Goal: Use online tool/utility: Utilize a website feature to perform a specific function

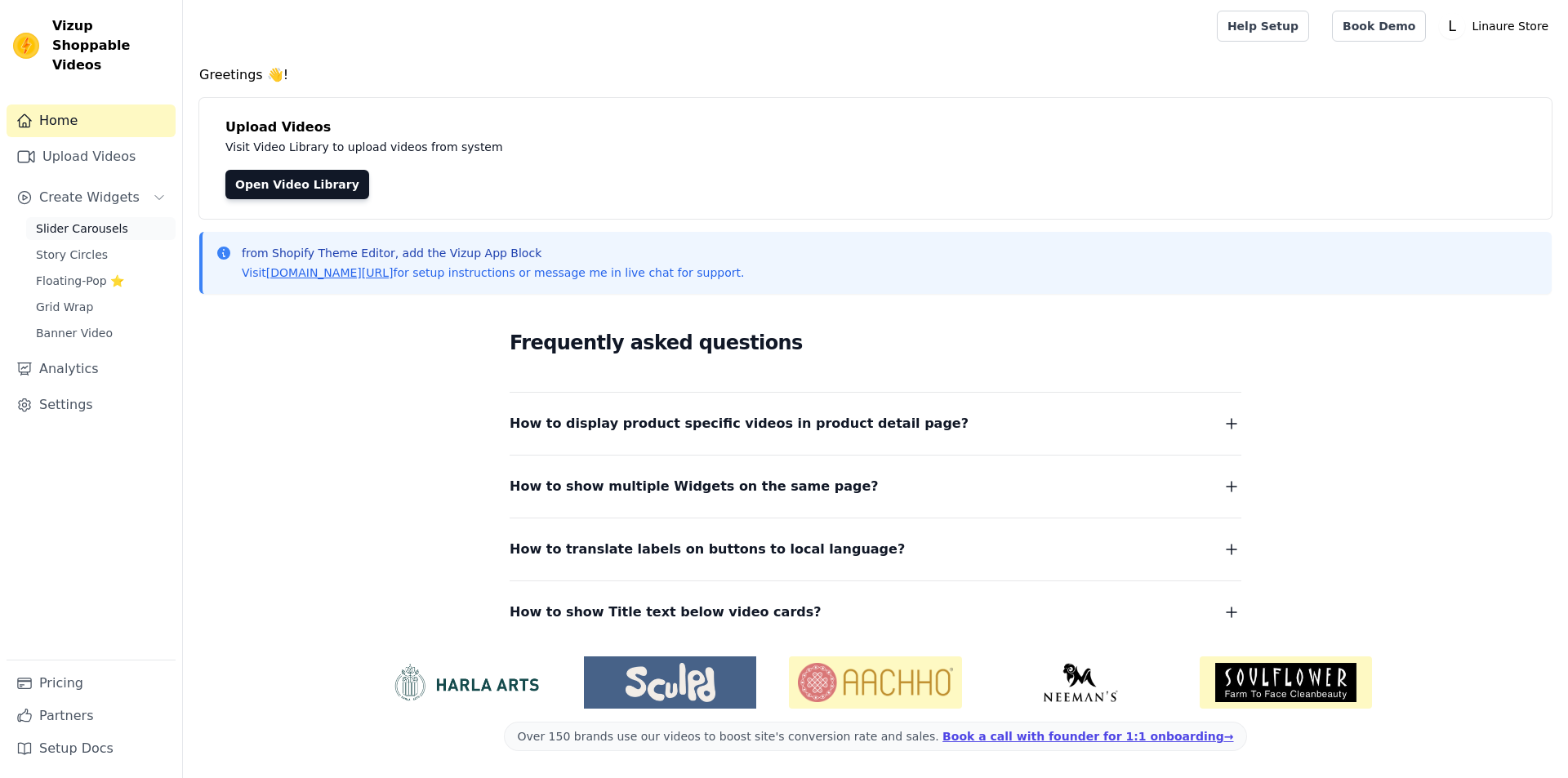
click at [96, 220] on span "Slider Carousels" at bounding box center [81, 228] width 92 height 16
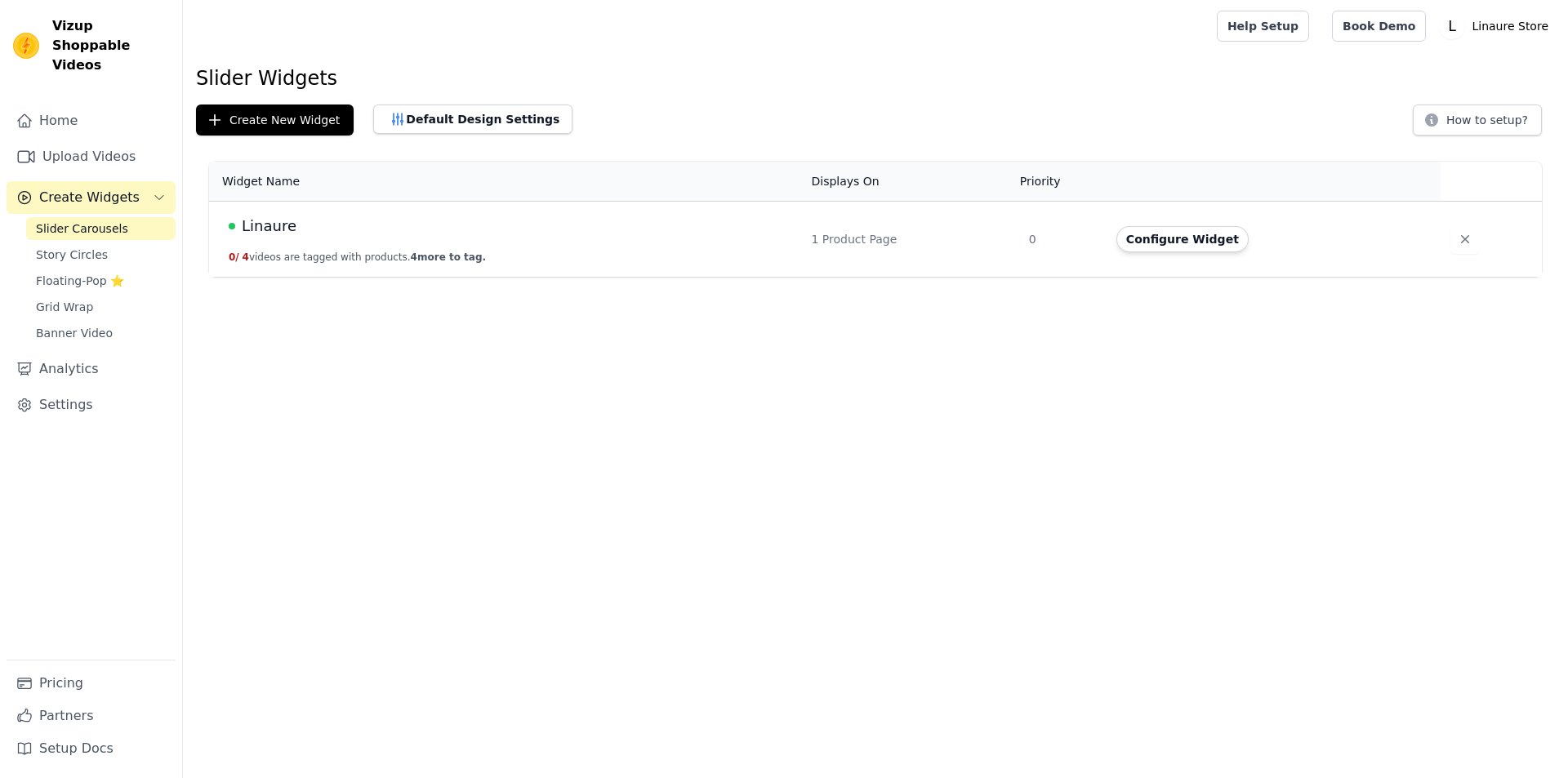
click at [410, 236] on div "Linaure" at bounding box center [511, 226] width 564 height 22
click at [1161, 241] on button "Configure Widget" at bounding box center [1183, 239] width 133 height 26
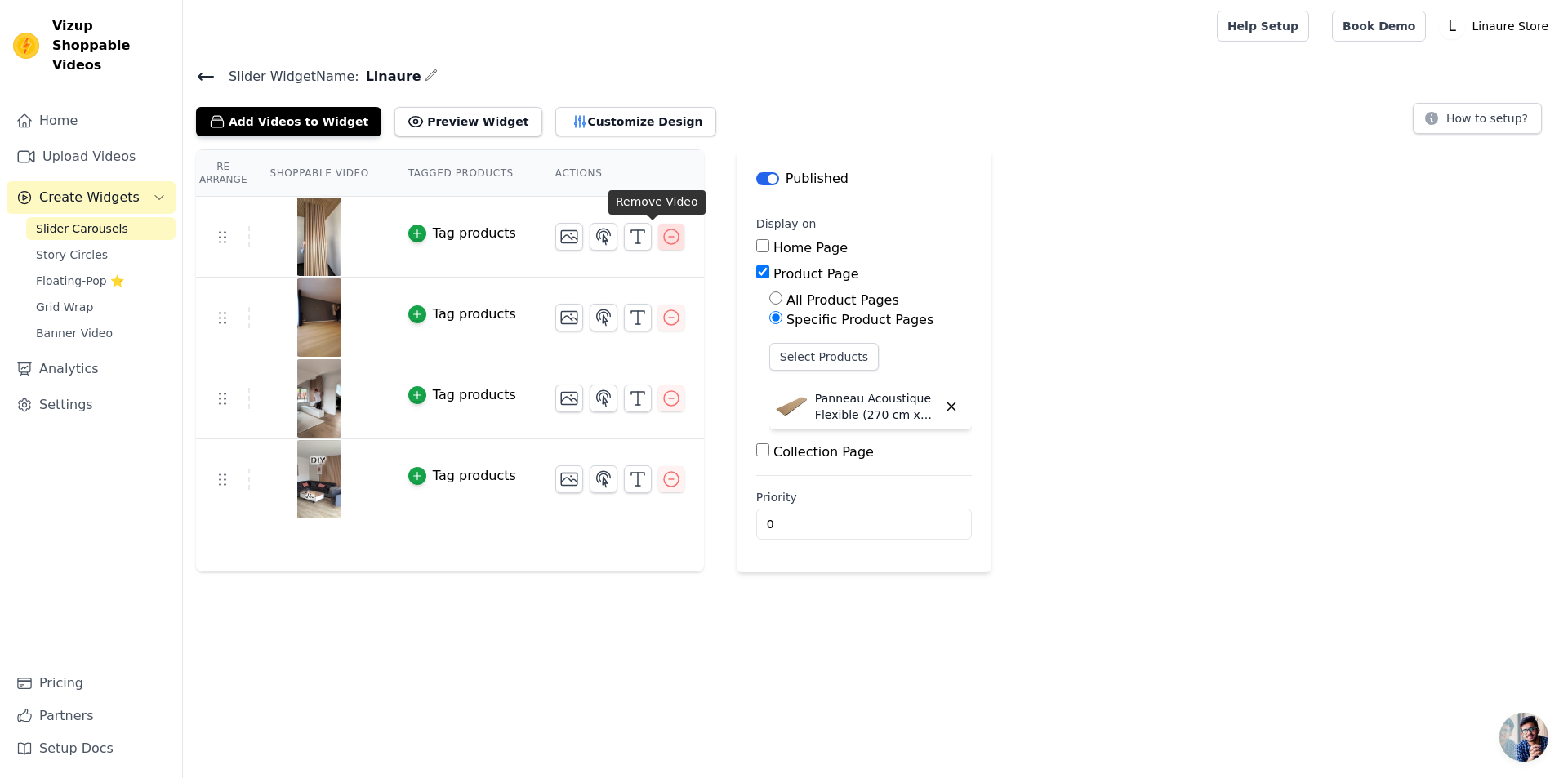
click at [664, 238] on icon "button" at bounding box center [671, 237] width 15 height 15
